Goal: Task Accomplishment & Management: Manage account settings

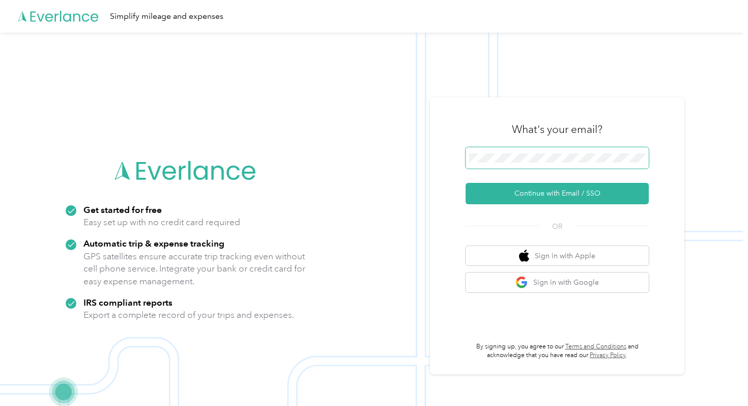
click at [481, 162] on body "Simplify mileage and expenses Get started for free Easy set up with no credit c…" at bounding box center [371, 219] width 743 height 438
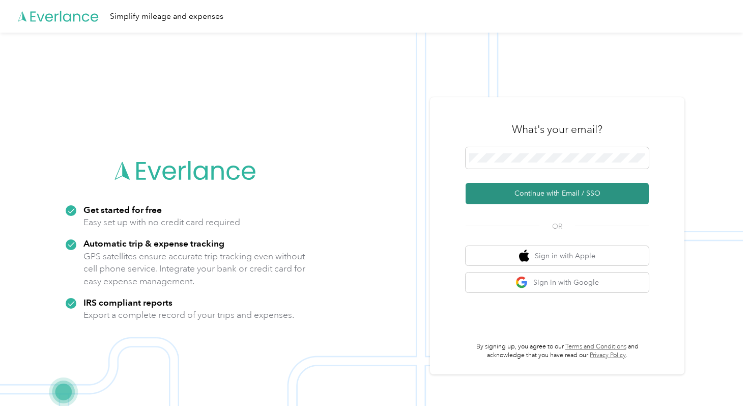
click at [506, 198] on button "Continue with Email / SSO" at bounding box center [557, 193] width 183 height 21
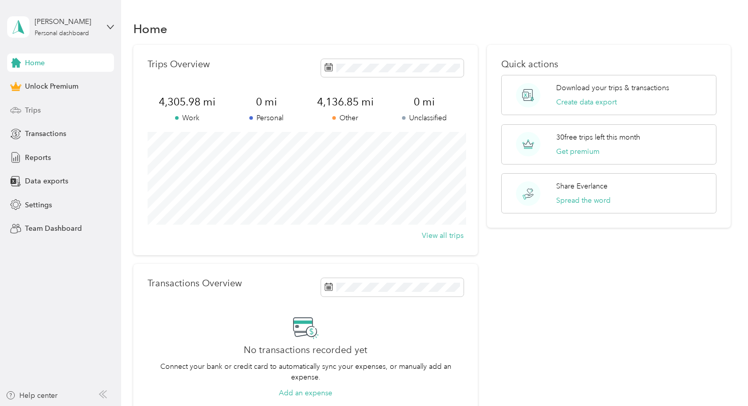
click at [69, 105] on div "Trips" at bounding box center [60, 110] width 107 height 18
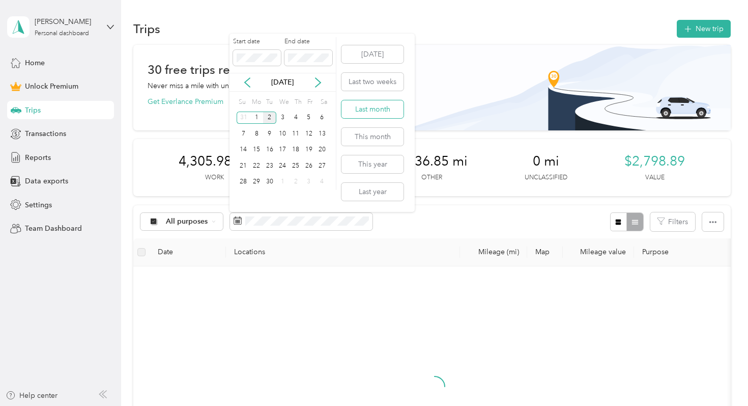
click at [374, 103] on button "Last month" at bounding box center [372, 109] width 62 height 18
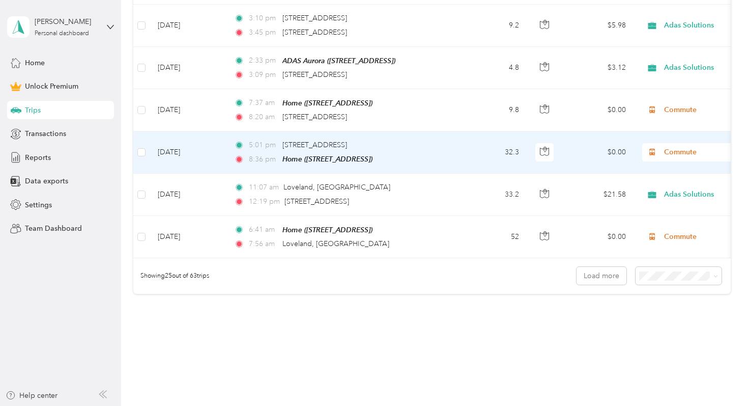
scroll to position [1067, 0]
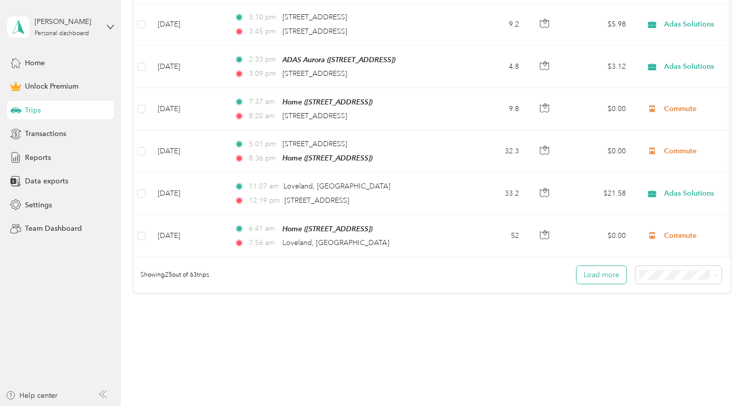
click at [602, 274] on button "Load more" at bounding box center [602, 275] width 50 height 18
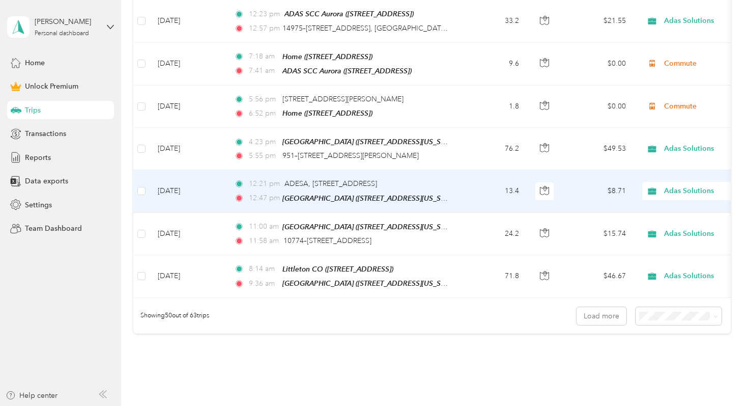
scroll to position [2111, 0]
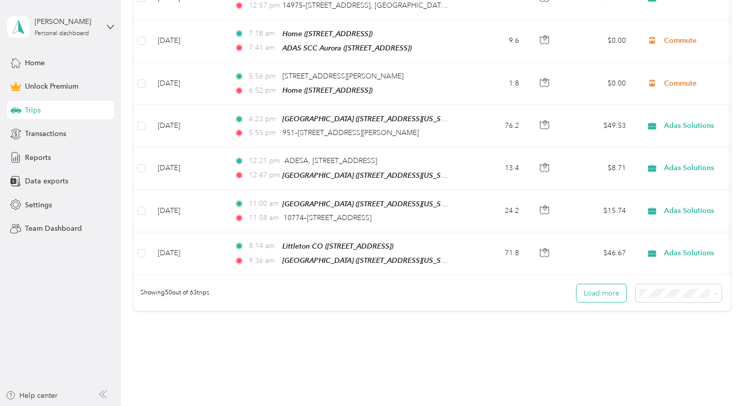
click at [587, 284] on button "Load more" at bounding box center [602, 293] width 50 height 18
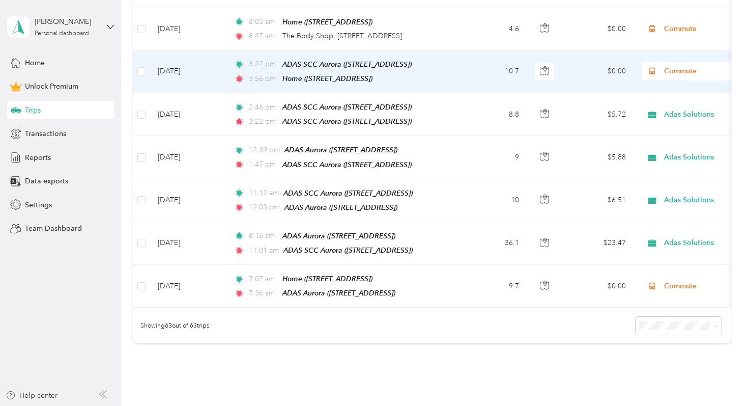
scroll to position [2693, 0]
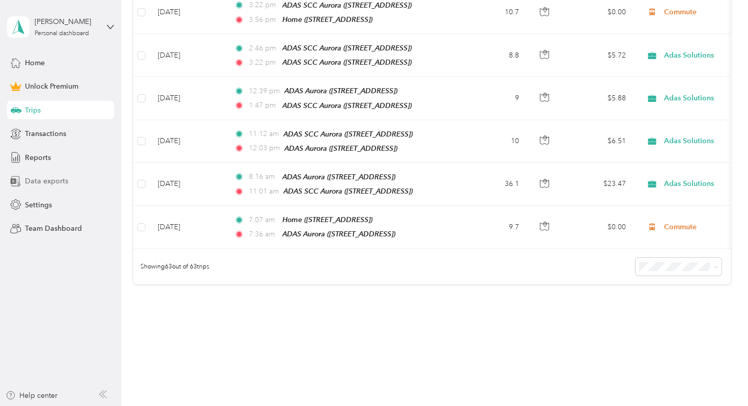
click at [81, 183] on div "Data exports" at bounding box center [60, 181] width 107 height 18
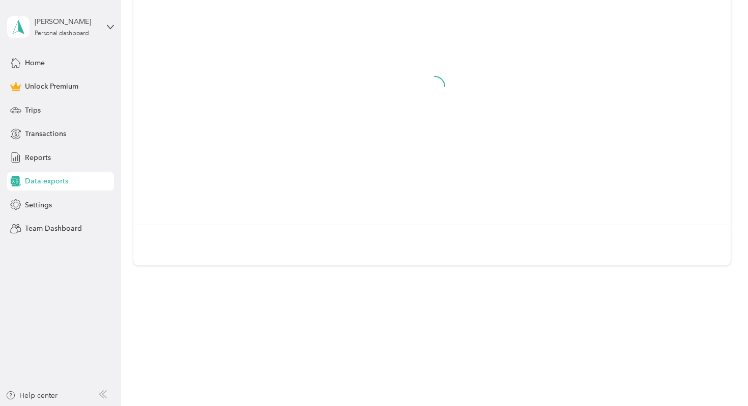
scroll to position [124, 0]
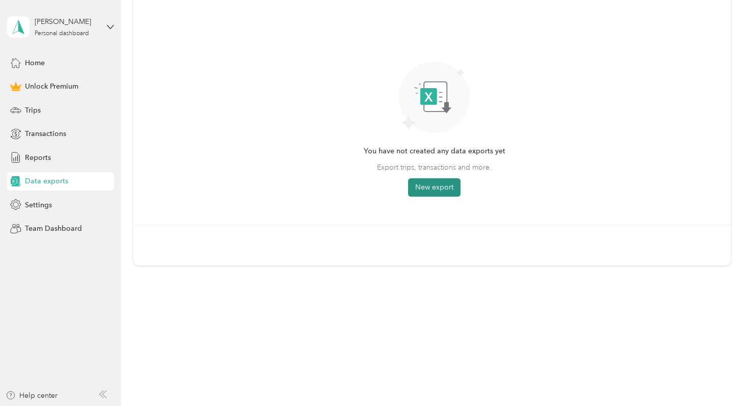
click at [452, 185] on button "New export" at bounding box center [434, 187] width 52 height 18
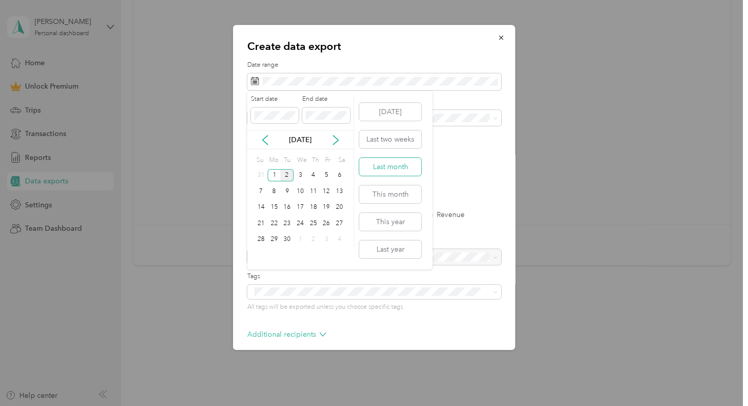
click at [382, 165] on button "Last month" at bounding box center [390, 167] width 62 height 18
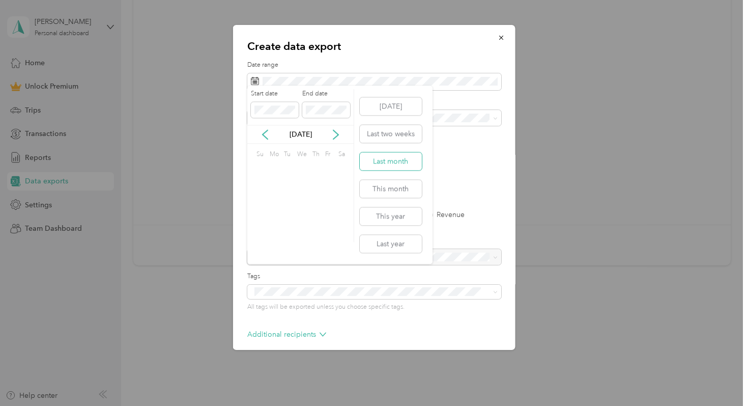
scroll to position [45, 0]
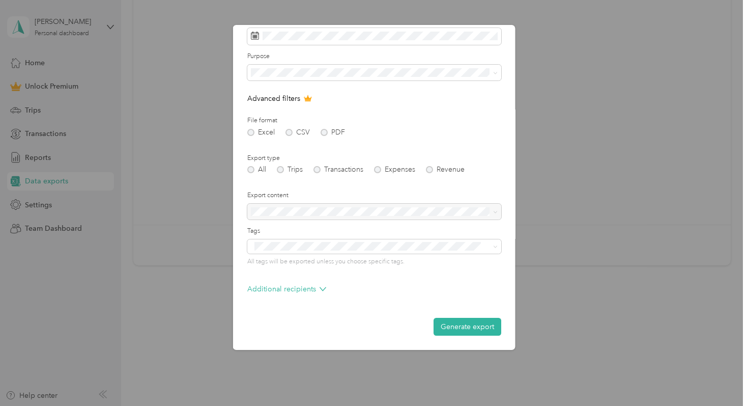
click at [446, 316] on form "Date range Purpose Advanced filters File format Excel CSV PDF Export type All T…" at bounding box center [374, 175] width 254 height 320
click at [453, 328] on button "Generate export" at bounding box center [468, 327] width 68 height 18
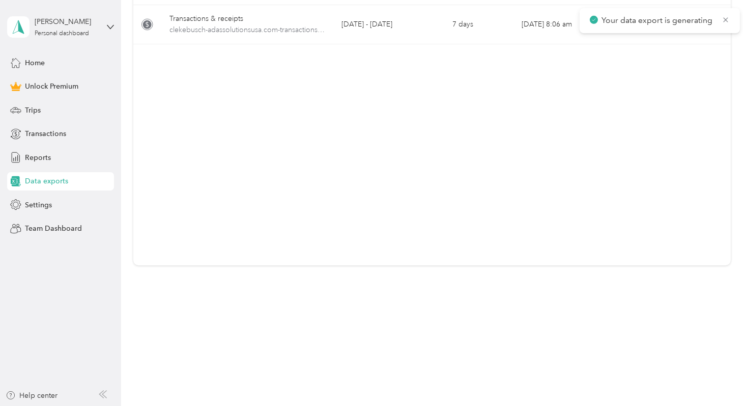
scroll to position [0, 0]
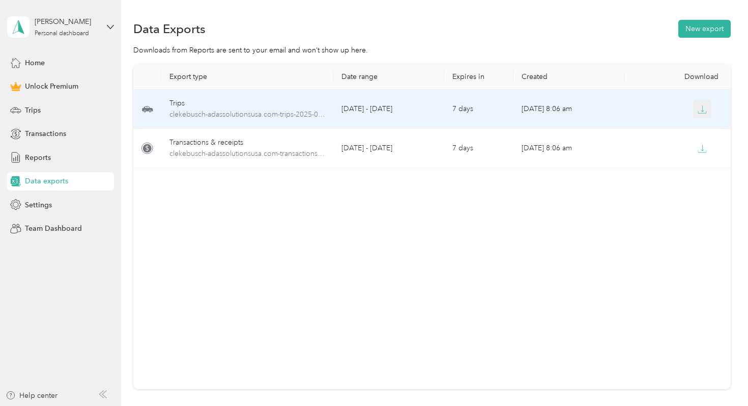
click at [705, 115] on button "button" at bounding box center [702, 109] width 18 height 18
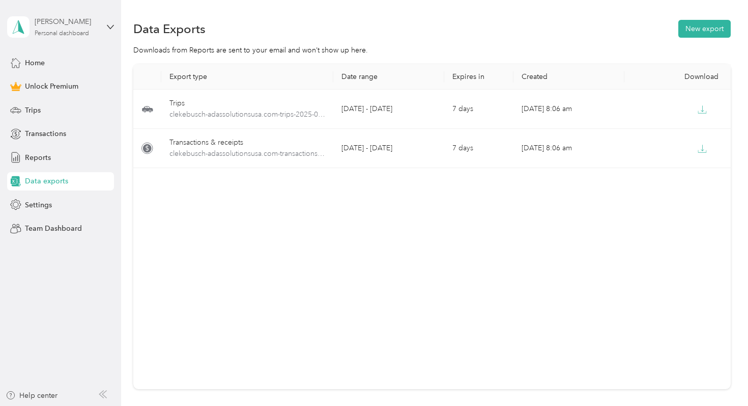
click at [97, 26] on div "[PERSON_NAME]" at bounding box center [67, 21] width 64 height 11
click at [97, 79] on div "Log out" at bounding box center [114, 84] width 200 height 18
